Goal: Navigation & Orientation: Find specific page/section

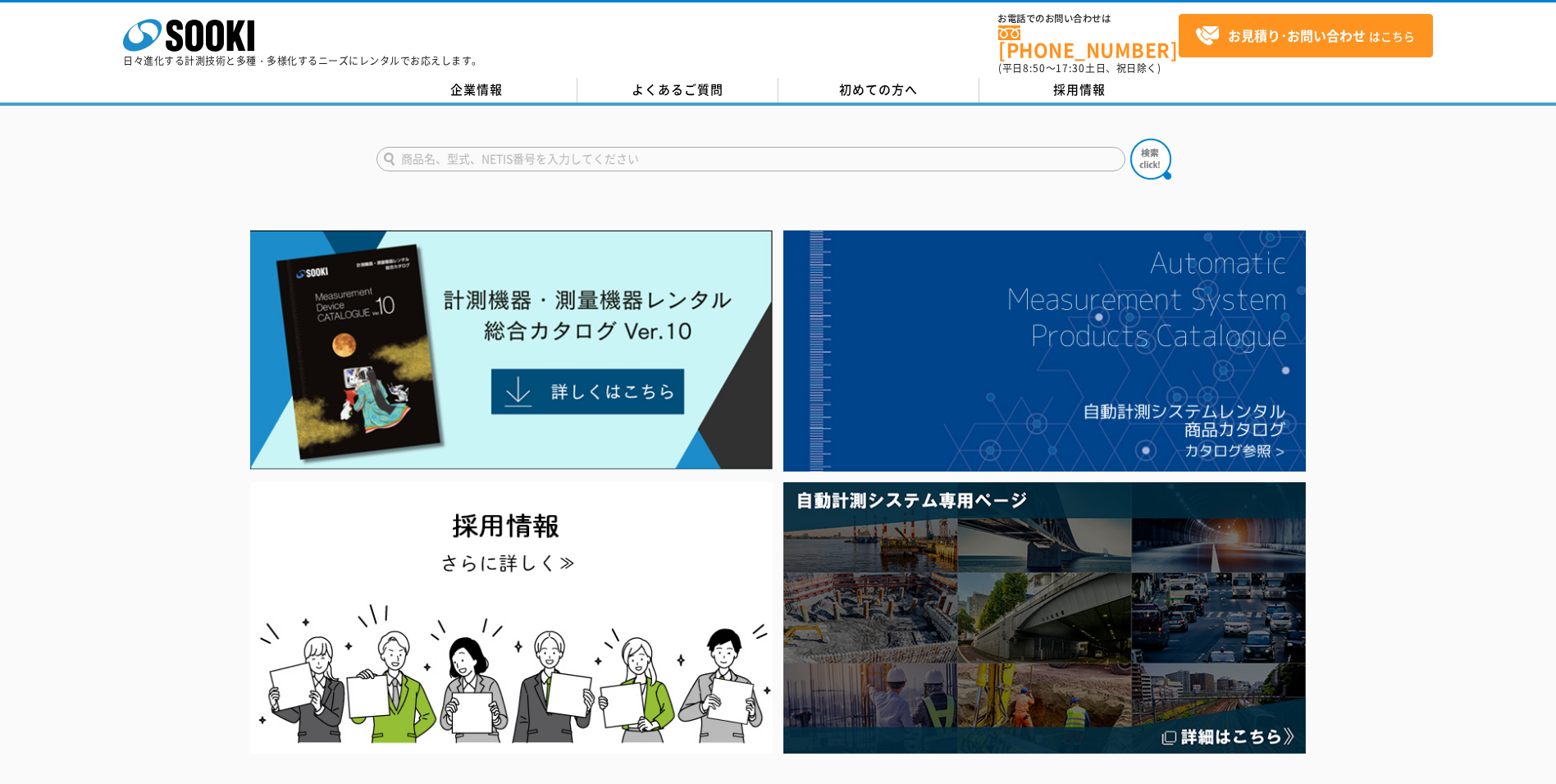
drag, startPoint x: 0, startPoint y: 0, endPoint x: 534, endPoint y: 153, distance: 555.5
click at [534, 153] on input "text" at bounding box center [751, 159] width 749 height 25
type input "膜厚計"
click at [1131, 139] on button at bounding box center [1151, 159] width 41 height 41
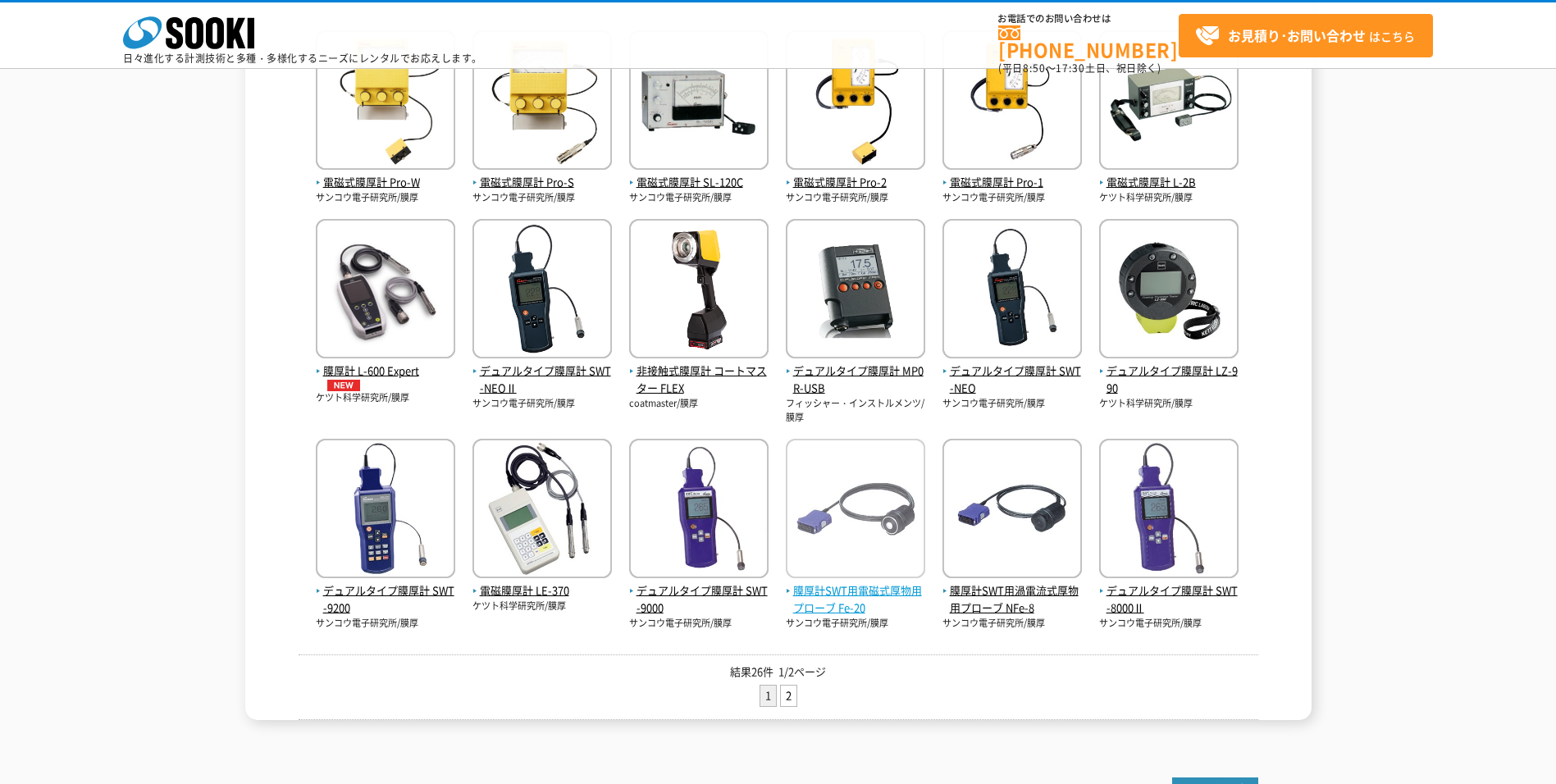
scroll to position [410, 0]
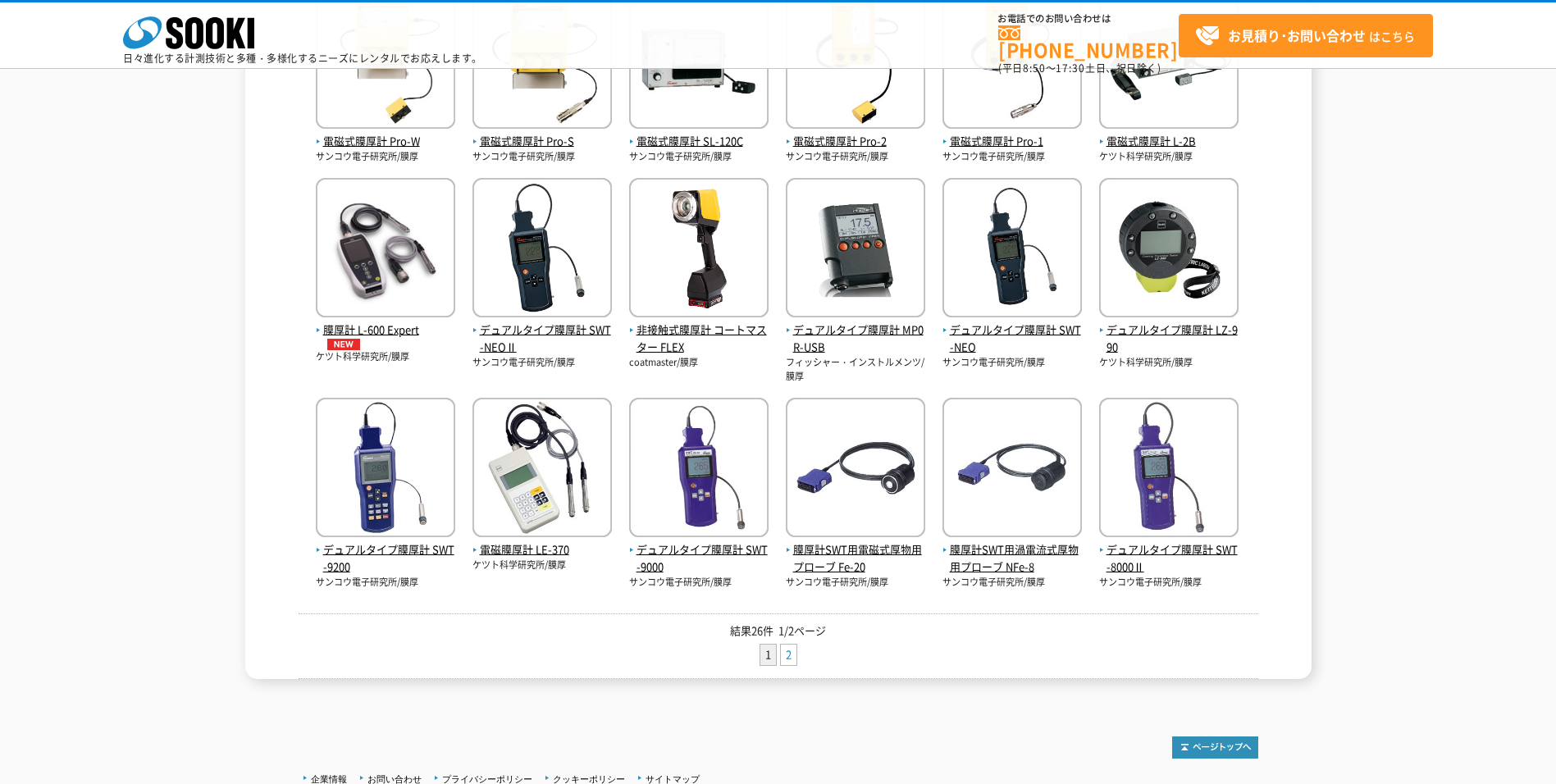
click at [790, 651] on link "2" at bounding box center [789, 656] width 15 height 21
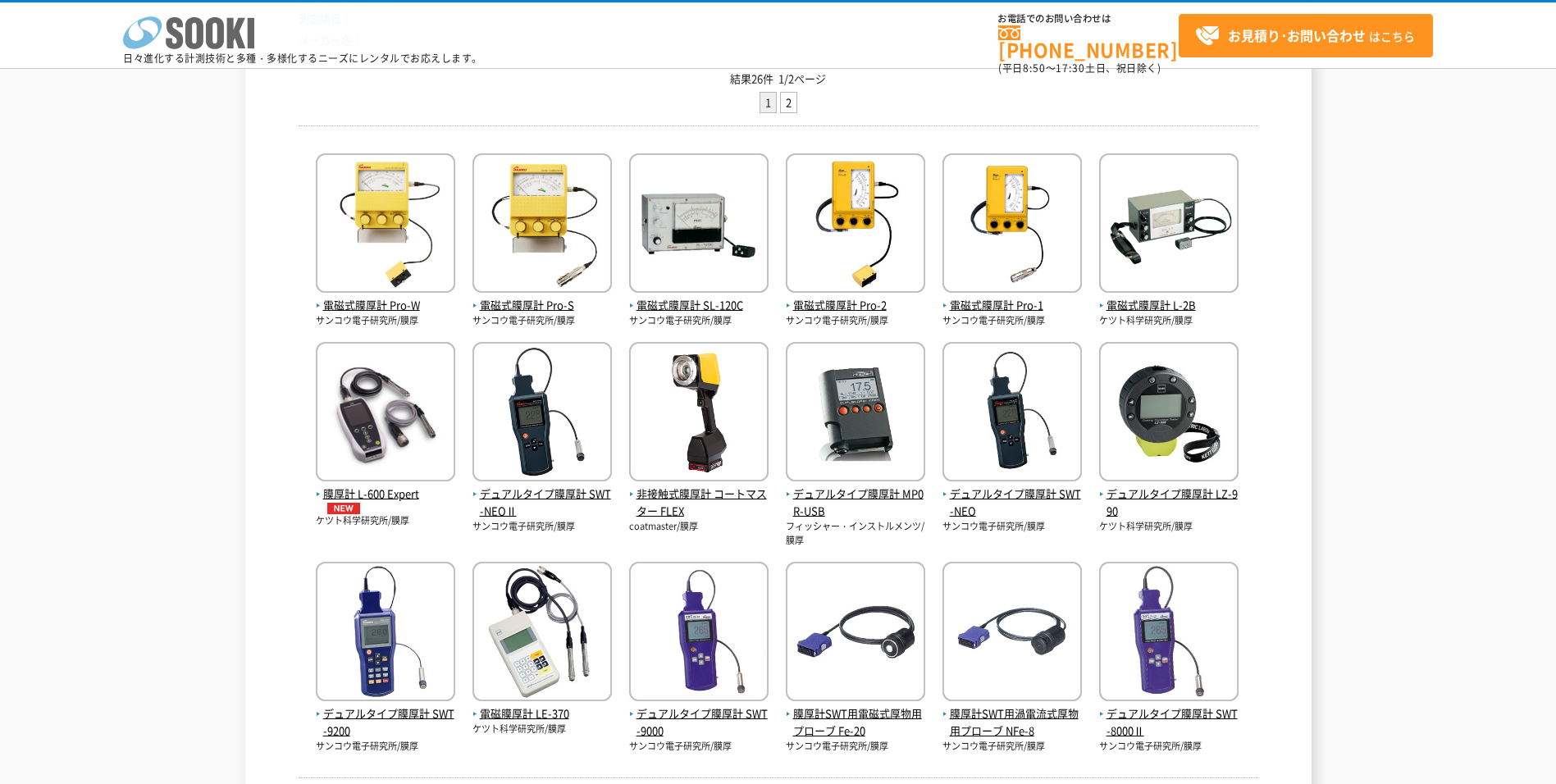
scroll to position [82, 0]
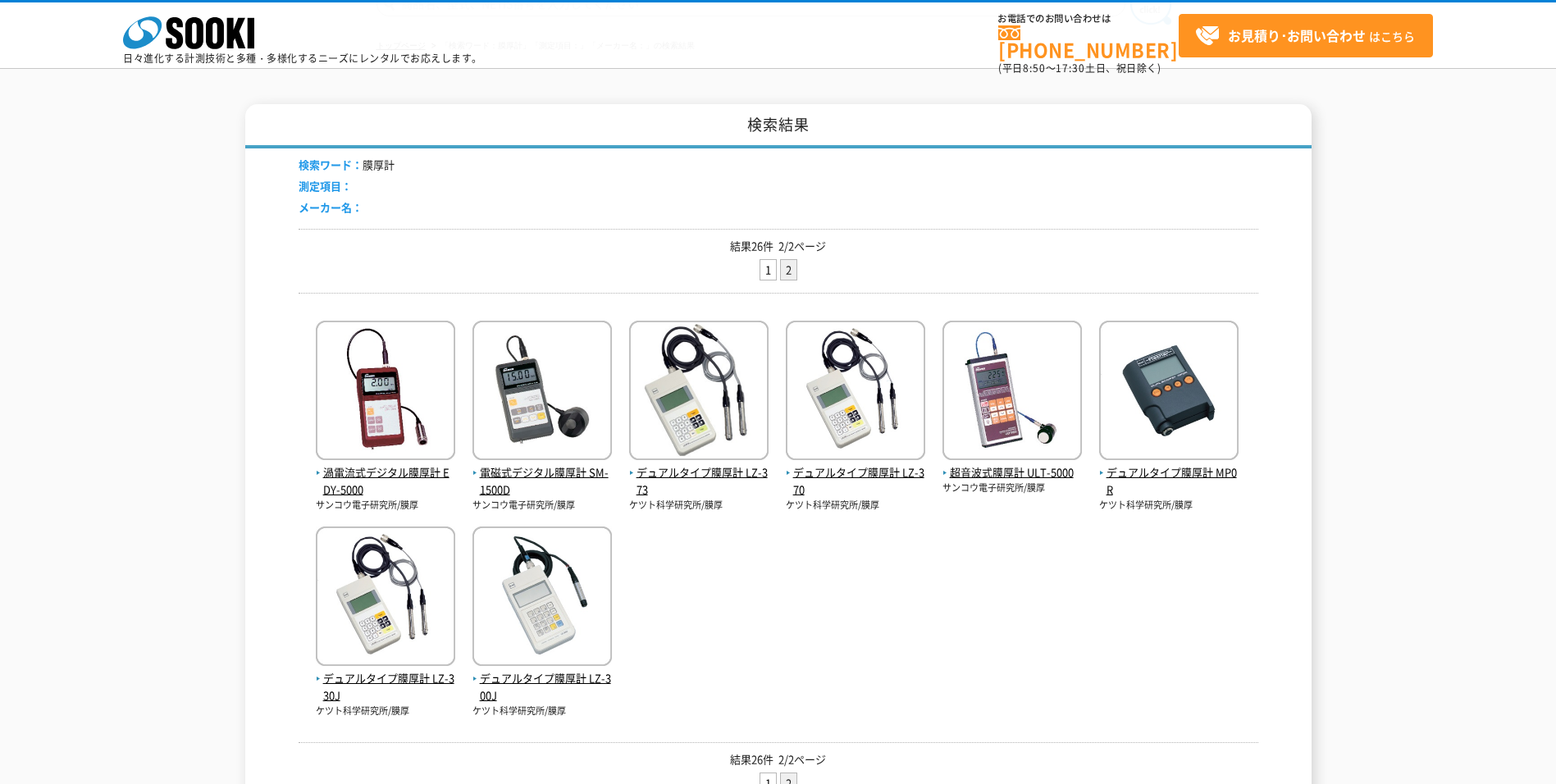
scroll to position [164, 0]
